Goal: Task Accomplishment & Management: Complete application form

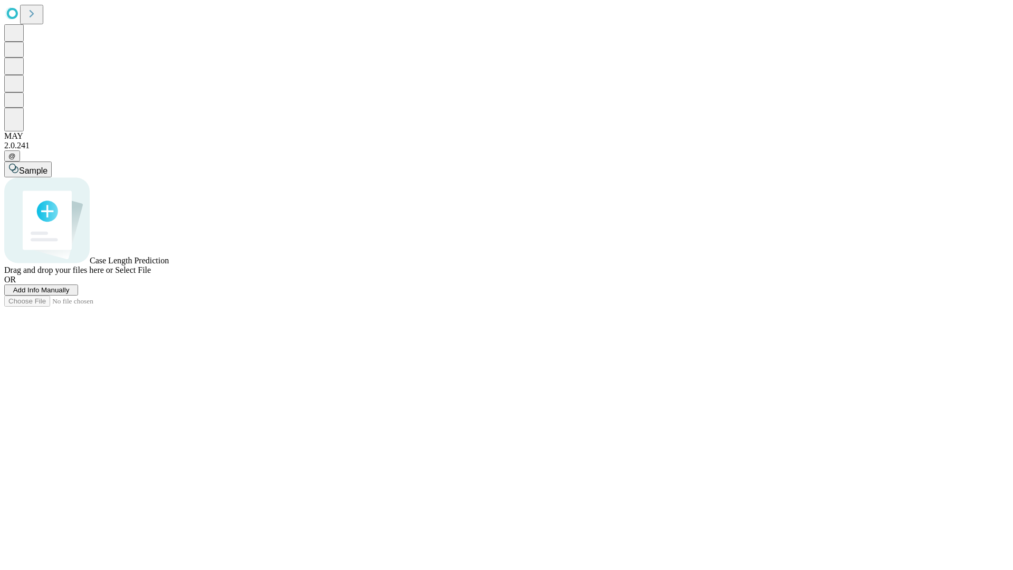
click at [70, 294] on span "Add Info Manually" at bounding box center [41, 290] width 56 height 8
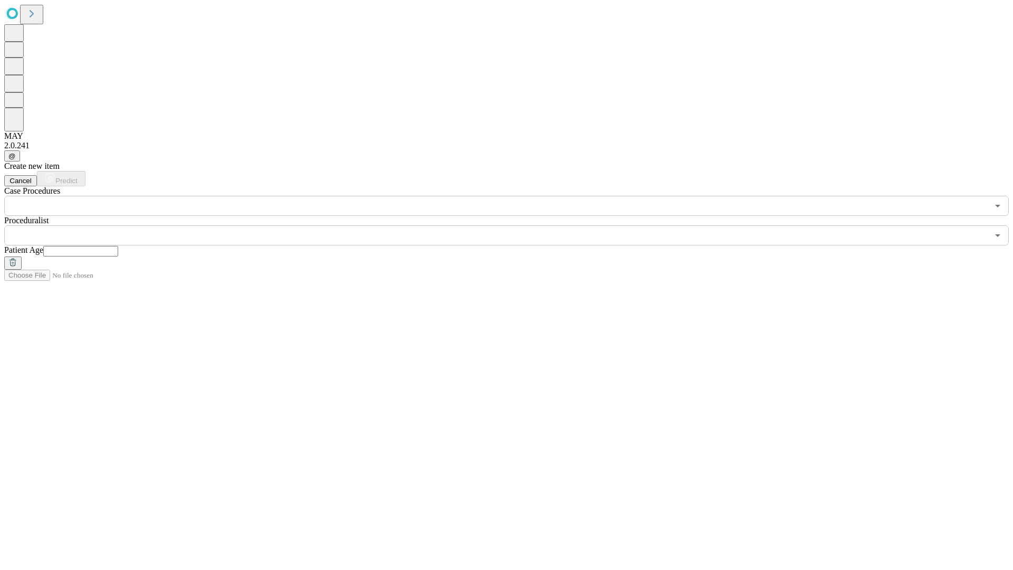
click at [118, 246] on input "text" at bounding box center [80, 251] width 75 height 11
type input "**"
click at [514, 225] on input "text" at bounding box center [496, 235] width 984 height 20
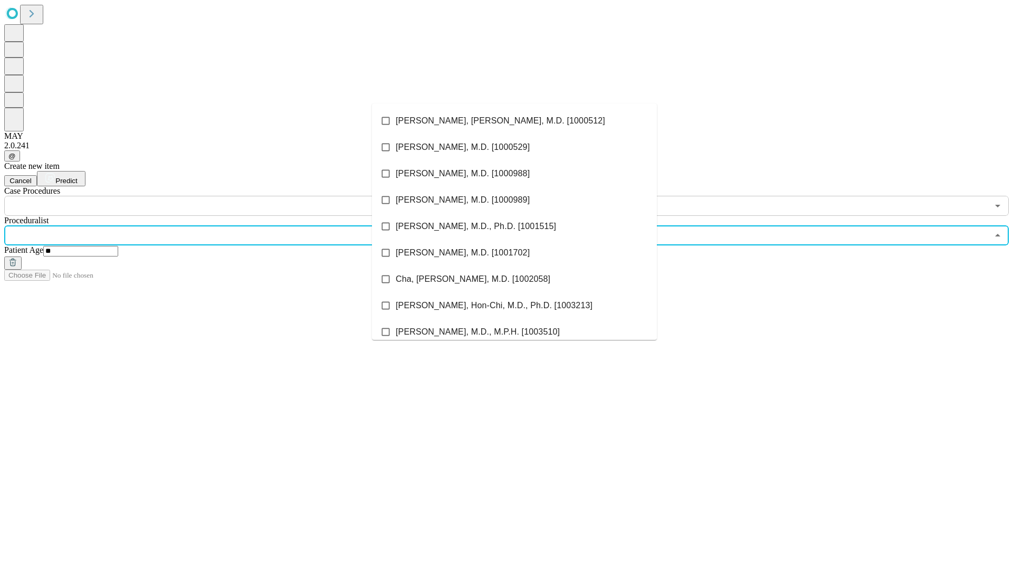
click at [514, 121] on li "[PERSON_NAME], [PERSON_NAME], M.D. [1000512]" at bounding box center [514, 121] width 285 height 26
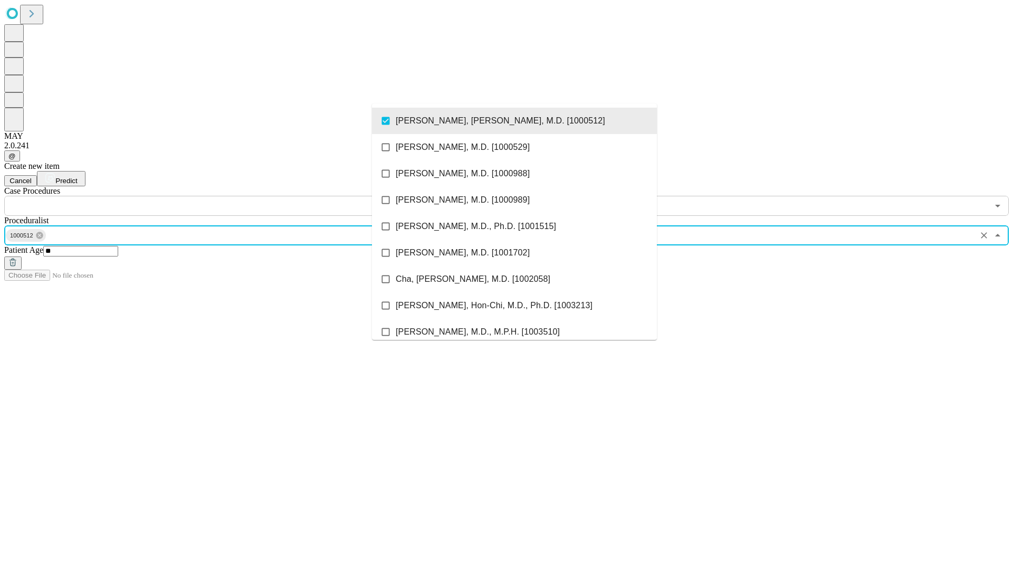
click at [221, 196] on input "text" at bounding box center [496, 206] width 984 height 20
